Goal: Task Accomplishment & Management: Manage account settings

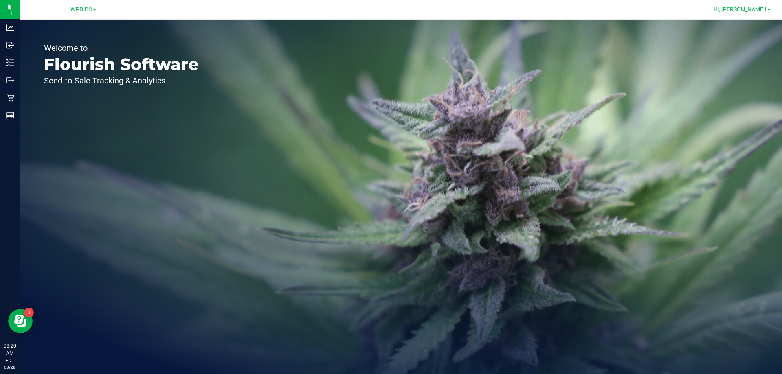
click at [749, 10] on span "Hi, [PERSON_NAME]!" at bounding box center [740, 9] width 53 height 7
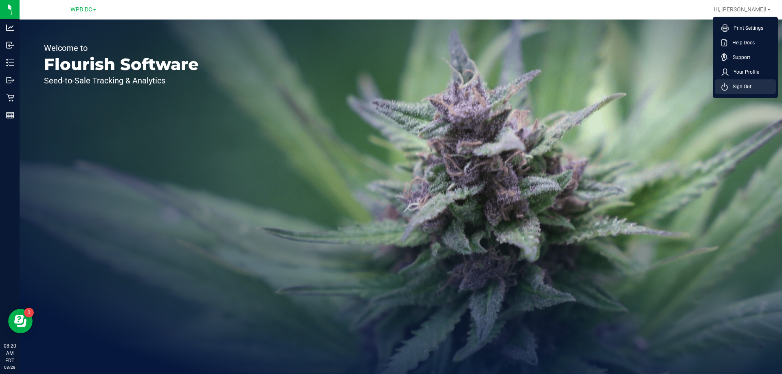
click at [744, 84] on span "Sign Out" at bounding box center [740, 87] width 24 height 8
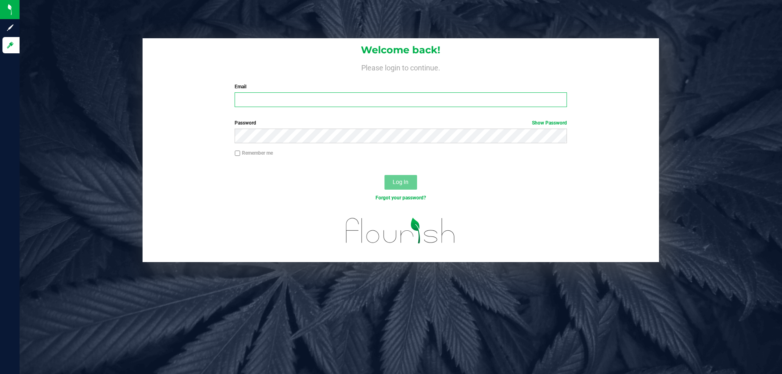
click at [268, 98] on input "Email" at bounding box center [401, 99] width 332 height 15
type input "[EMAIL_ADDRESS][DOMAIN_NAME]"
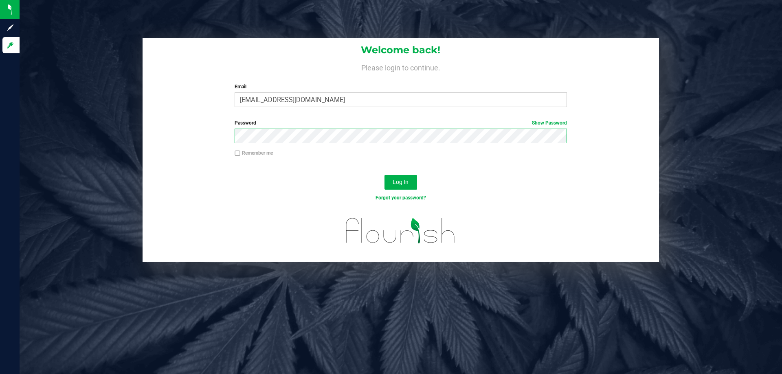
click at [385, 175] on button "Log In" at bounding box center [401, 182] width 33 height 15
